Goal: Transaction & Acquisition: Book appointment/travel/reservation

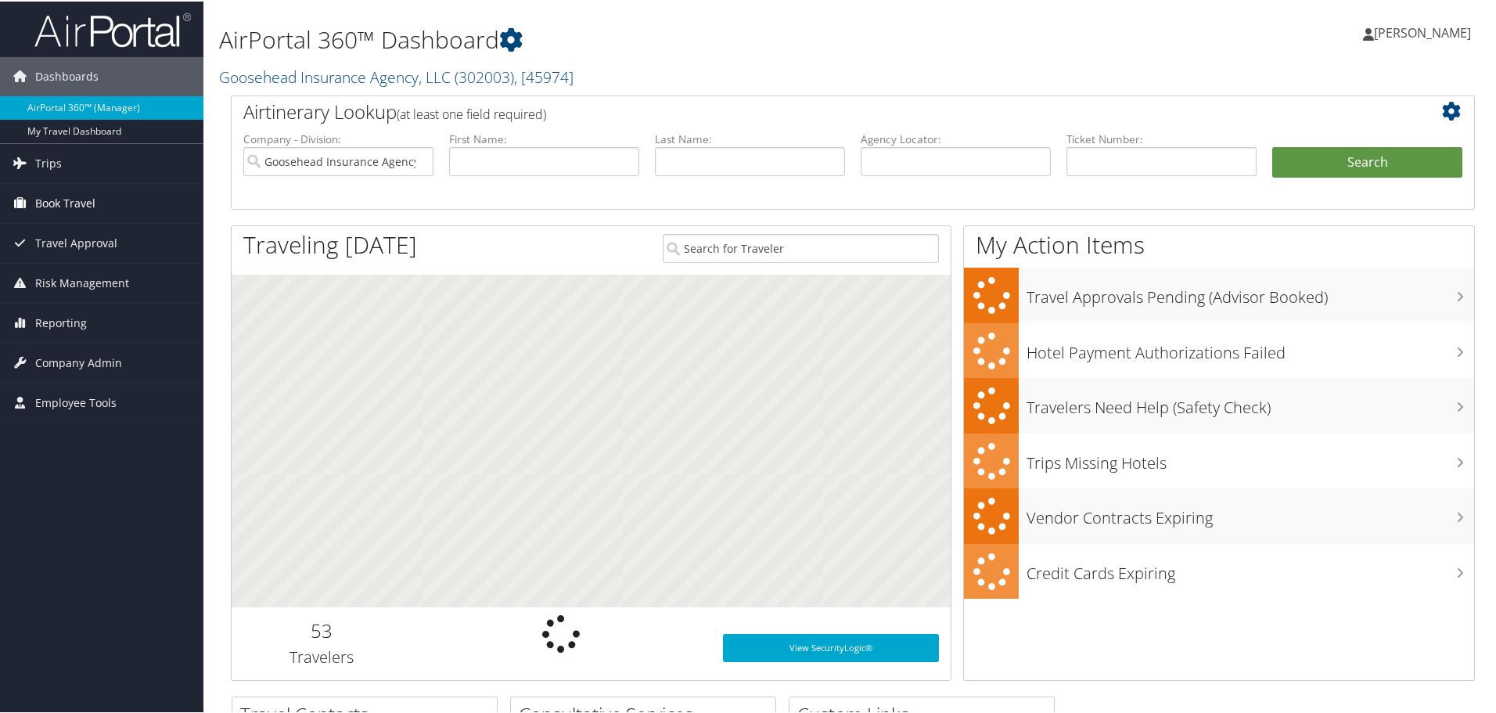
click at [48, 200] on span "Book Travel" at bounding box center [65, 201] width 60 height 39
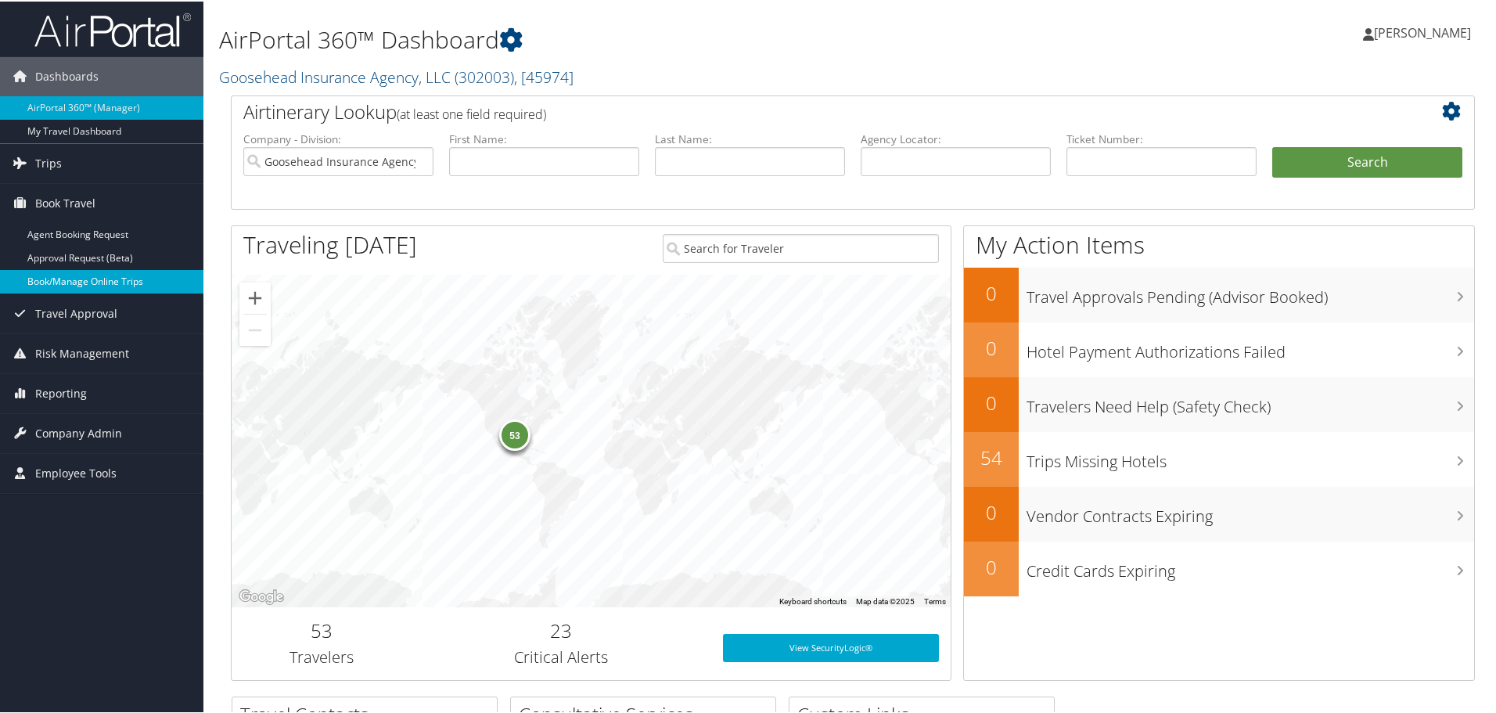
click at [64, 274] on link "Book/Manage Online Trips" at bounding box center [101, 279] width 203 height 23
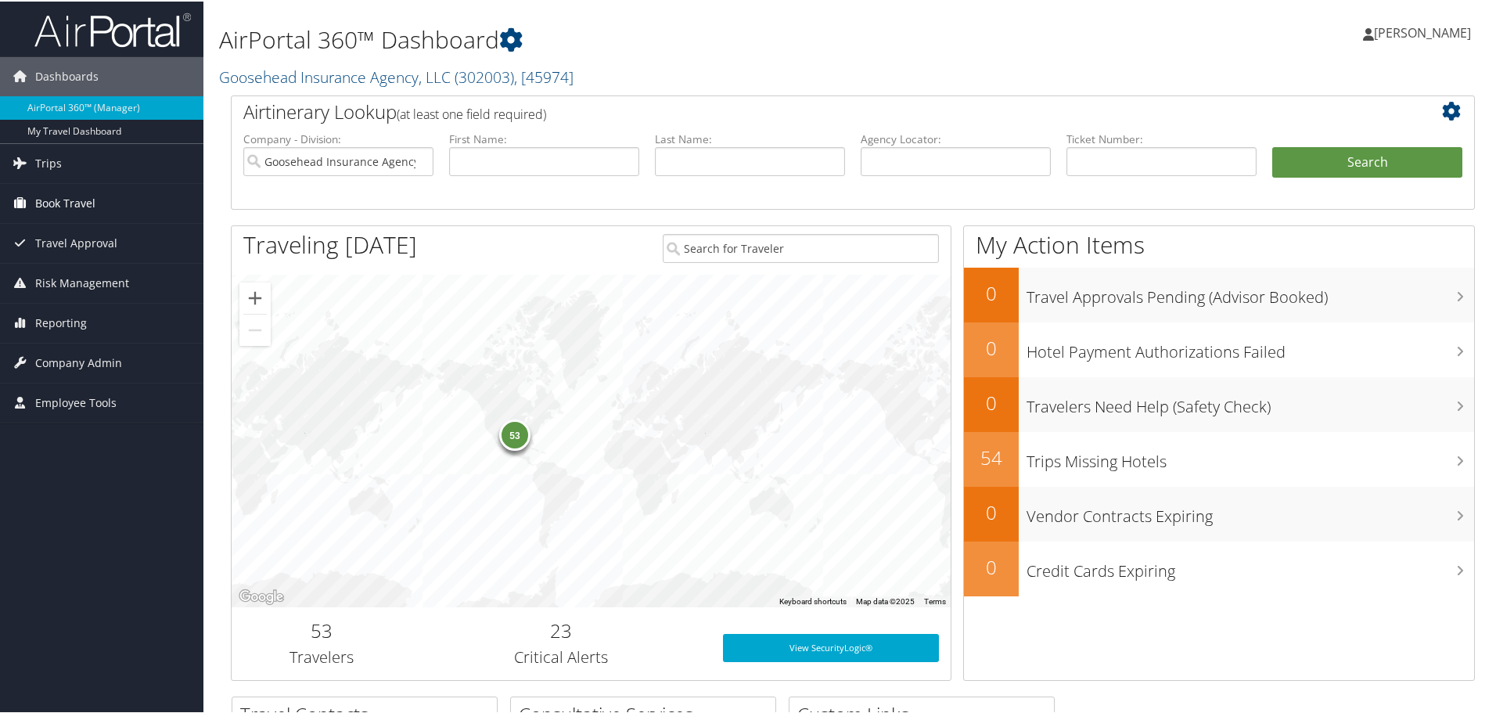
click at [99, 204] on link "Book Travel" at bounding box center [101, 201] width 203 height 39
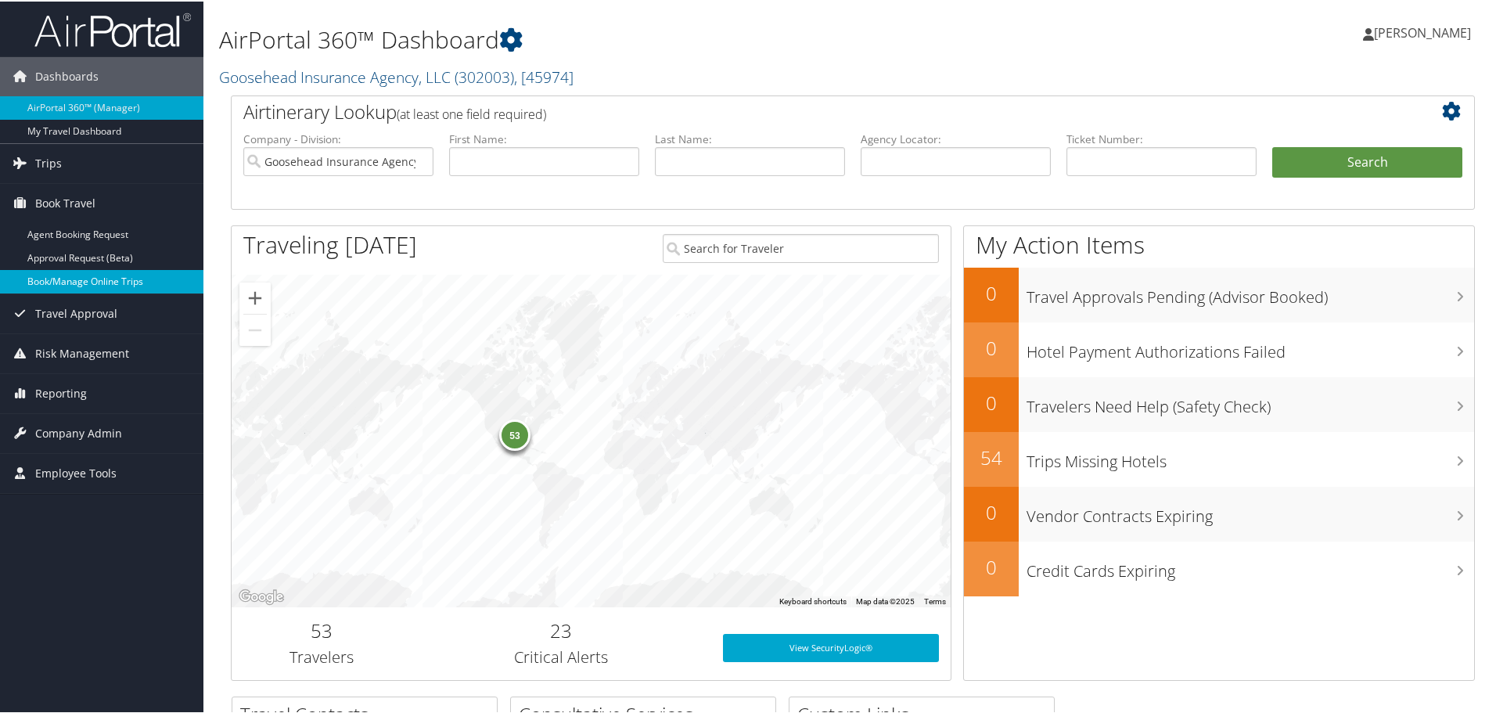
click at [84, 273] on link "Book/Manage Online Trips" at bounding box center [101, 279] width 203 height 23
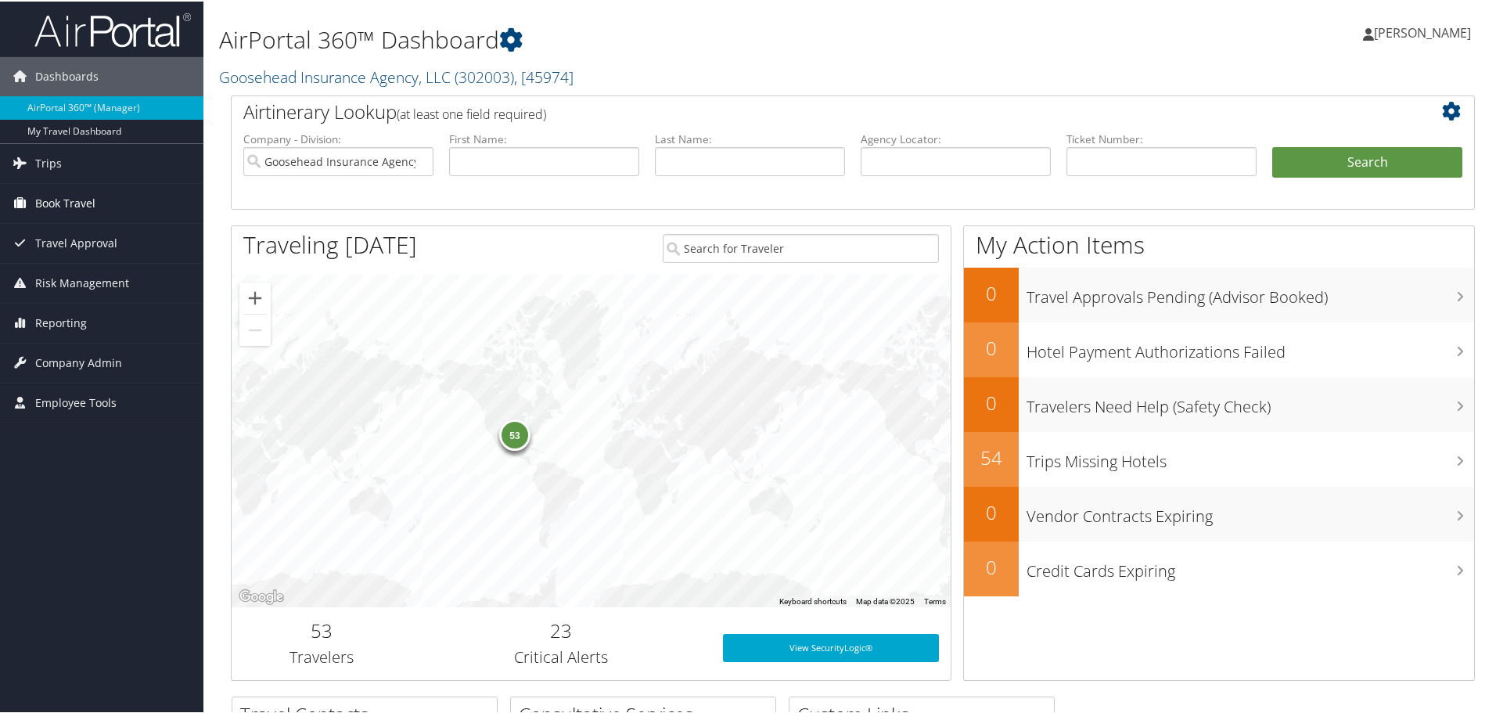
click at [98, 198] on link "Book Travel" at bounding box center [101, 201] width 203 height 39
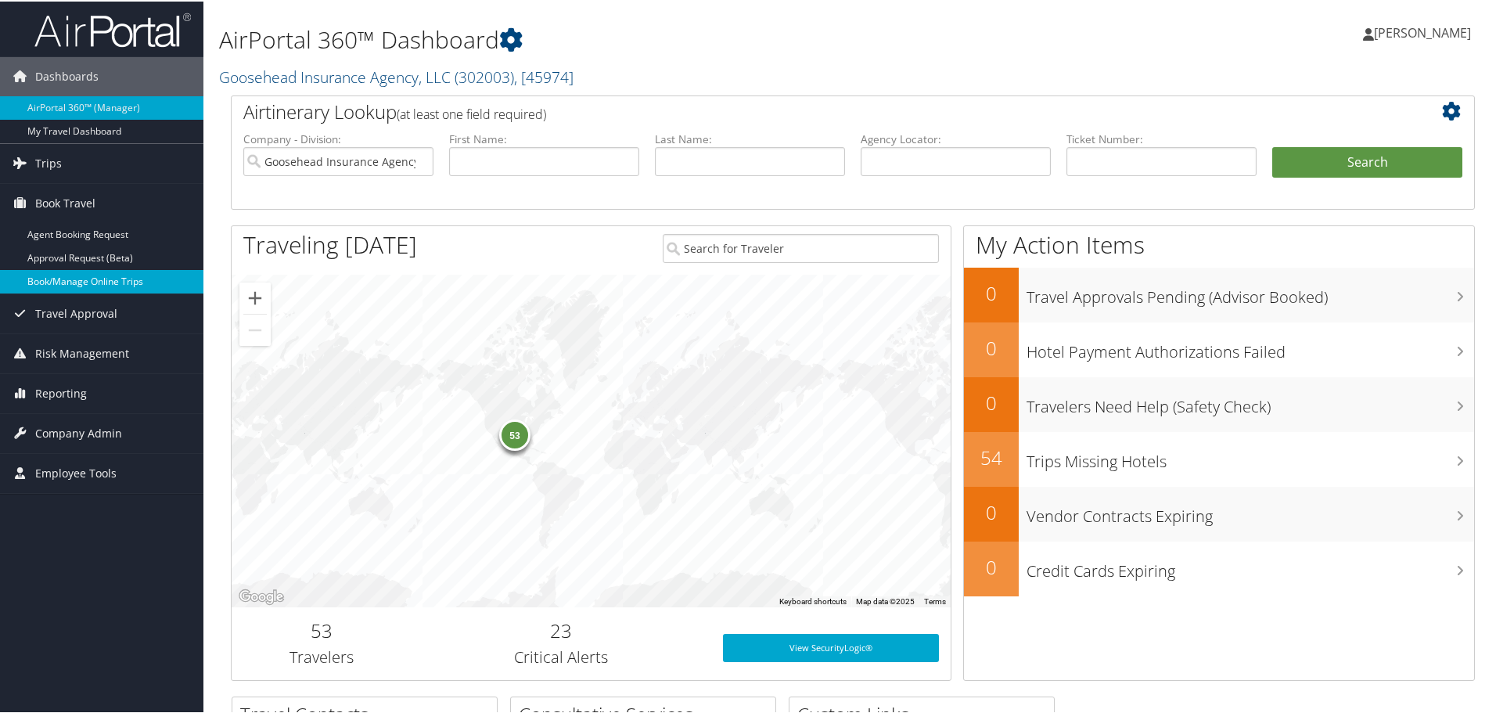
click at [81, 279] on link "Book/Manage Online Trips" at bounding box center [101, 279] width 203 height 23
click at [80, 282] on link "Book/Manage Online Trips" at bounding box center [101, 279] width 203 height 23
click at [35, 275] on link "Book/Manage Online Trips" at bounding box center [101, 279] width 203 height 23
click at [133, 287] on link "Book/Manage Online Trips" at bounding box center [101, 279] width 203 height 23
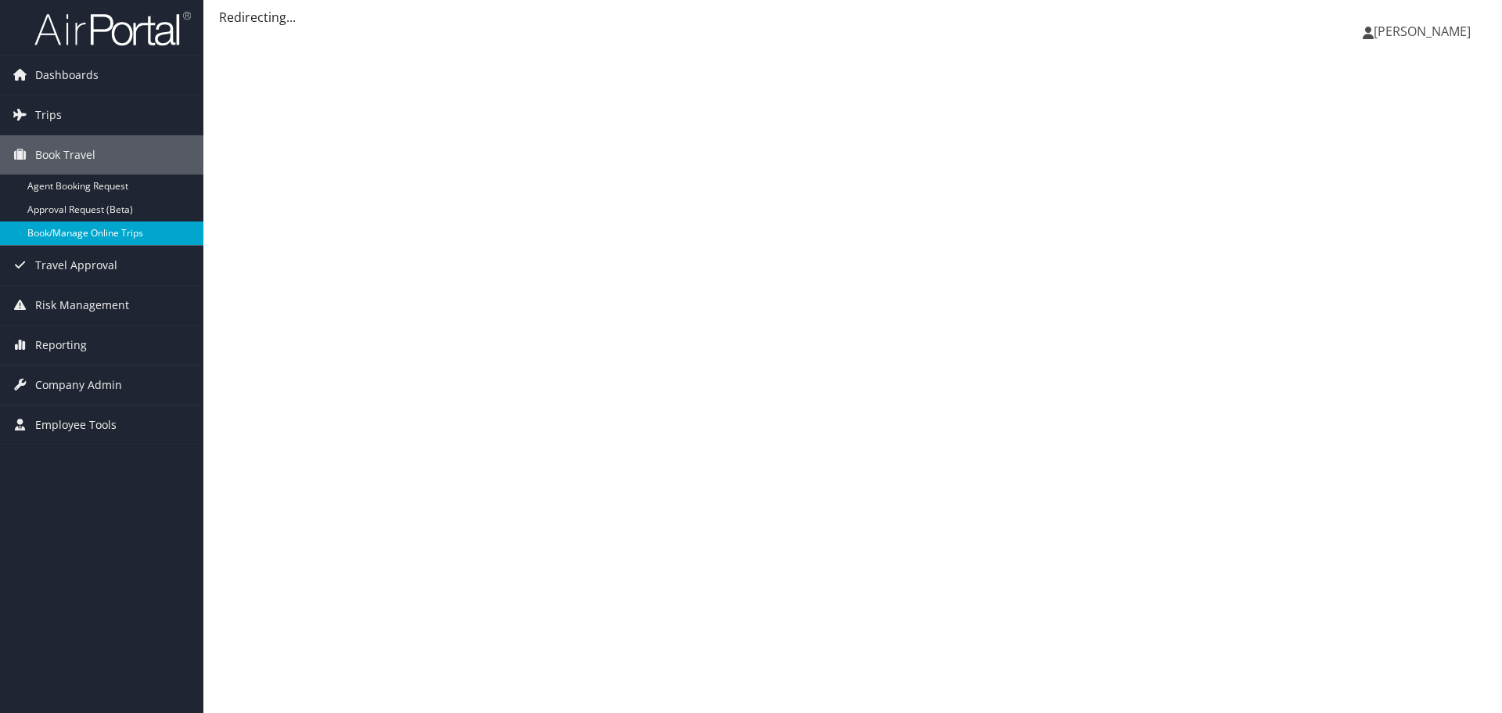
click at [104, 239] on link "Book/Manage Online Trips" at bounding box center [101, 232] width 203 height 23
